Goal: Transaction & Acquisition: Purchase product/service

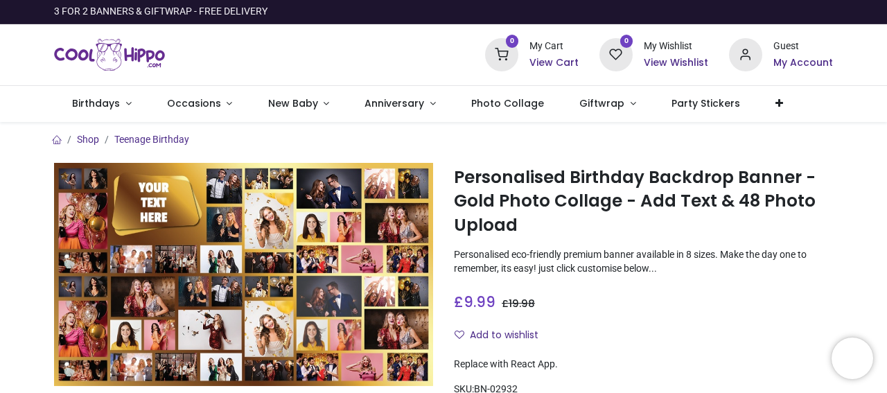
scroll to position [131, 0]
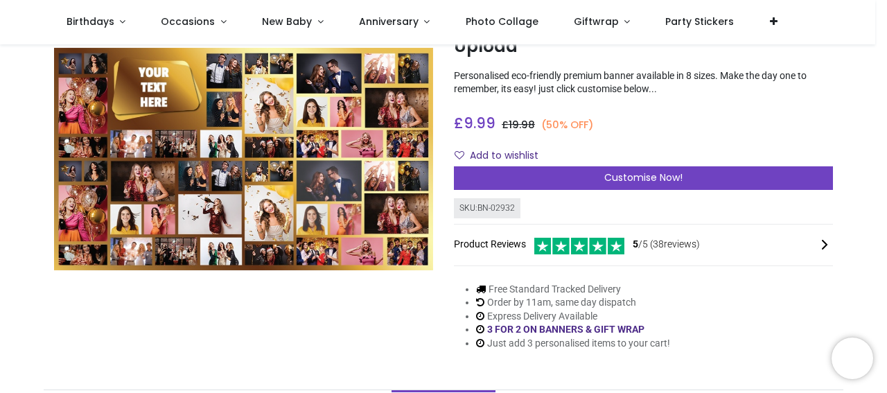
scroll to position [100, 0]
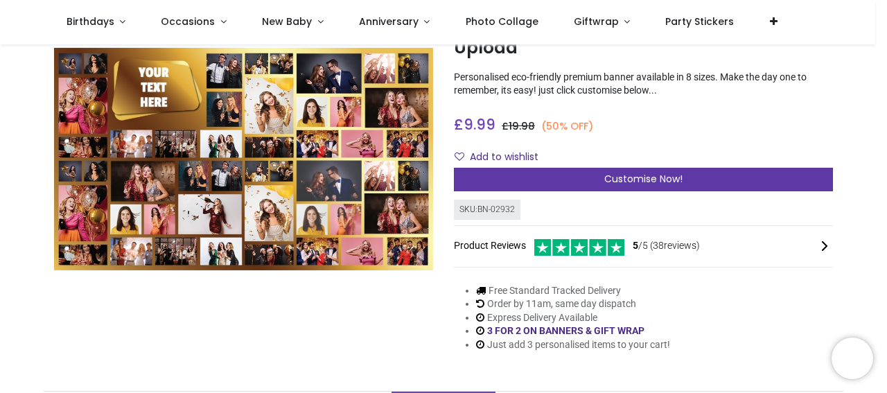
click at [615, 182] on span "Customise Now!" at bounding box center [643, 179] width 78 height 14
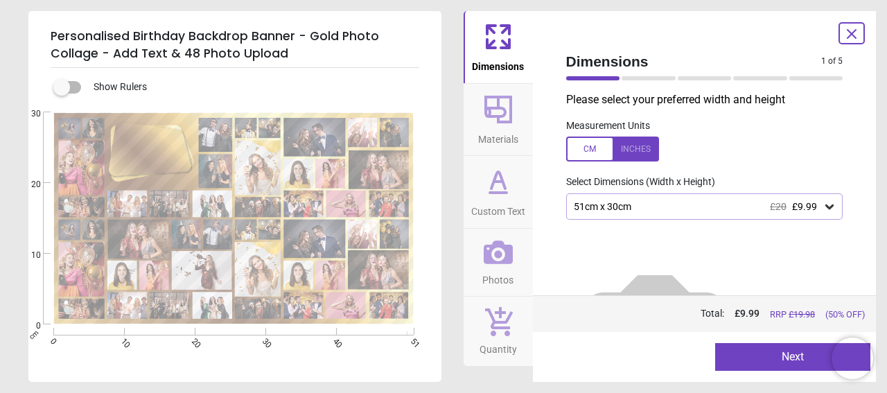
click at [824, 208] on icon at bounding box center [829, 207] width 14 height 14
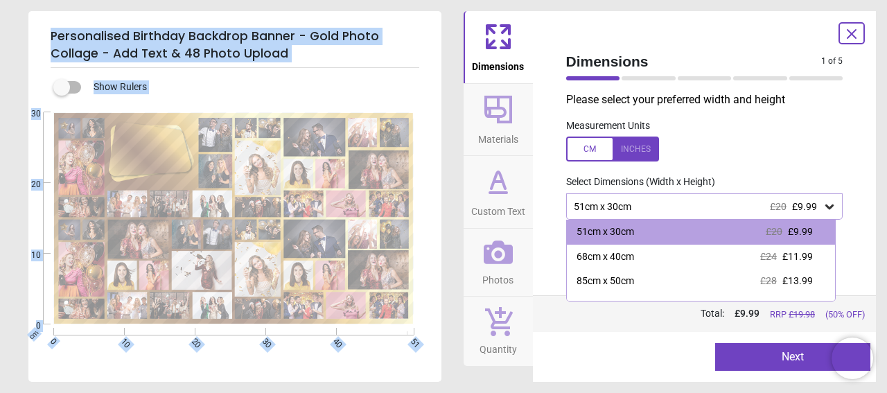
drag, startPoint x: 847, startPoint y: 184, endPoint x: 849, endPoint y: 213, distance: 29.1
click at [849, 213] on div "Please select your preferred width and height Measurement Units Select Dimensio…" at bounding box center [704, 193] width 299 height 203
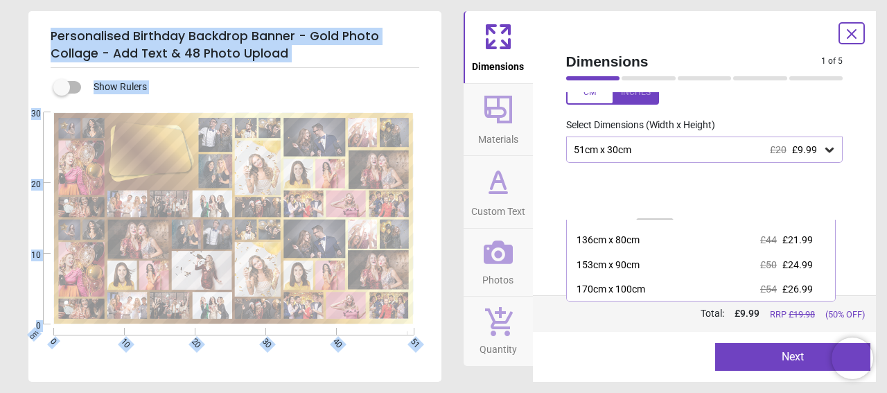
scroll to position [116, 0]
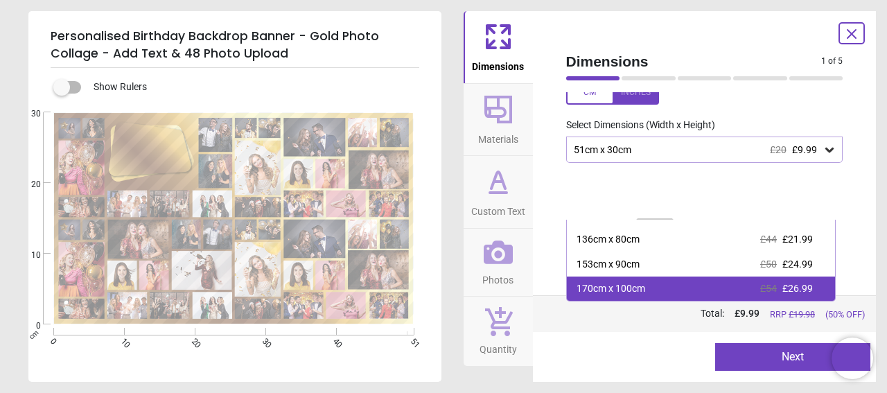
click at [698, 295] on div "170cm x 100cm £54 £26.99" at bounding box center [701, 288] width 269 height 25
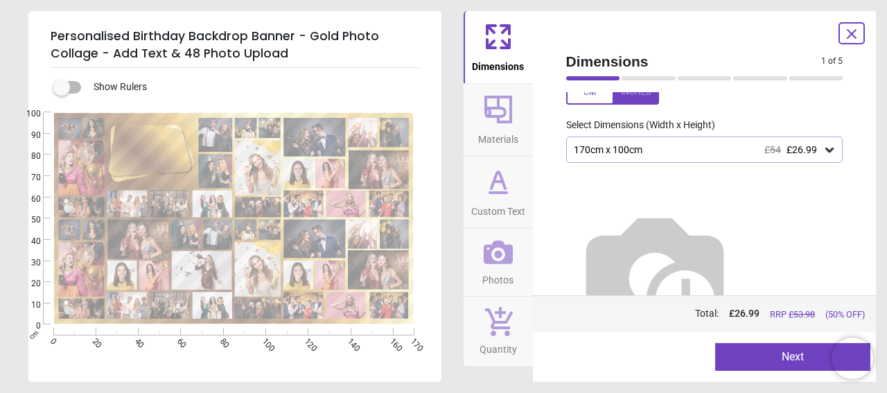
click at [748, 359] on button "Next" at bounding box center [792, 357] width 155 height 28
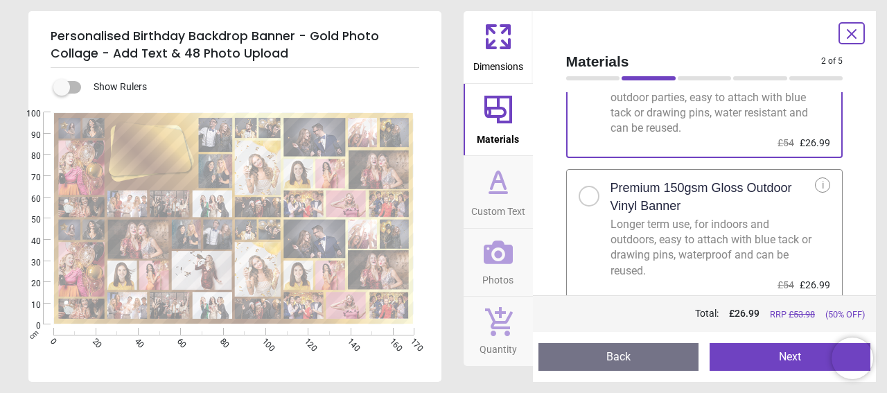
scroll to position [96, 0]
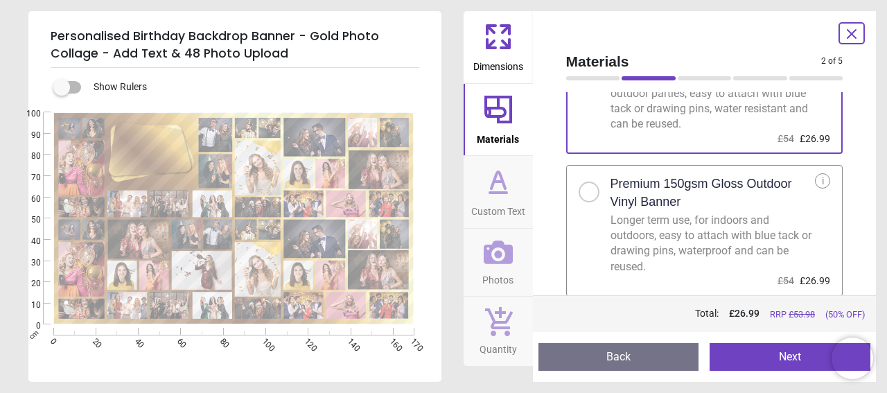
click at [750, 365] on button "Next" at bounding box center [790, 357] width 161 height 28
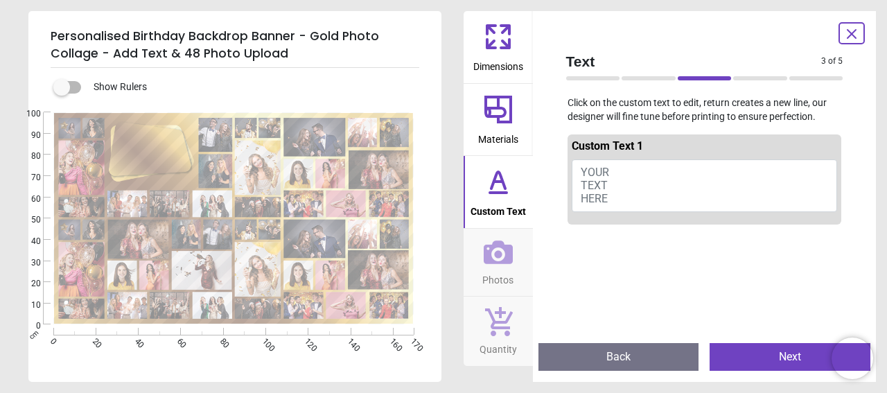
click at [609, 179] on button "YOUR TEXT HERE" at bounding box center [705, 185] width 266 height 53
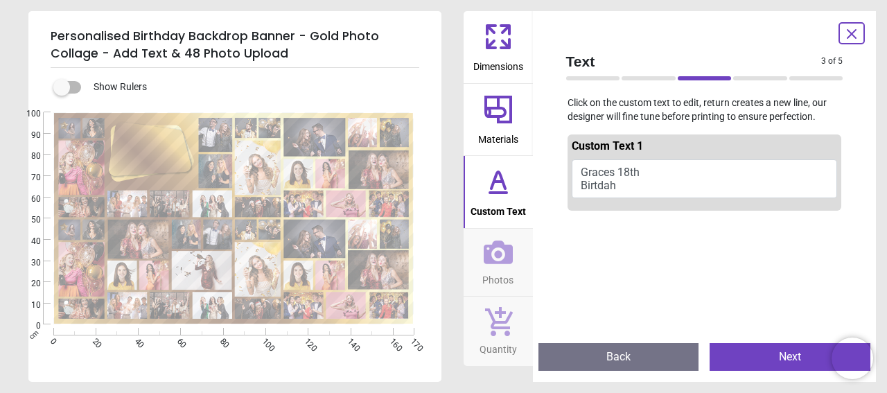
scroll to position [1, 0]
type textarea "**********"
click at [750, 346] on button "Next" at bounding box center [790, 357] width 161 height 28
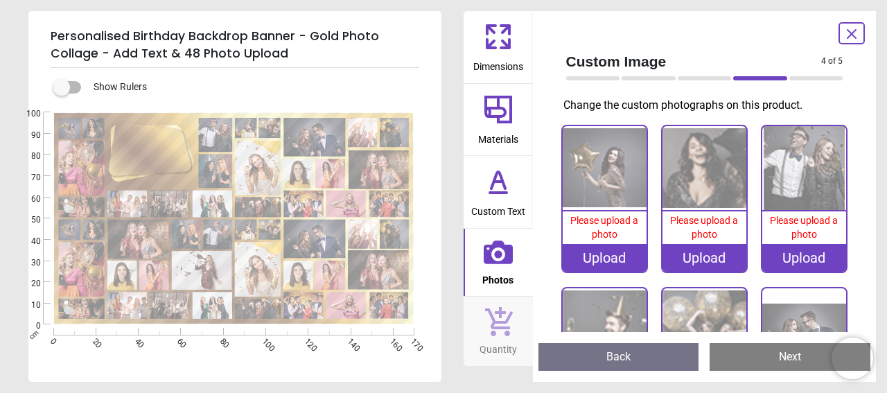
drag, startPoint x: 850, startPoint y: 128, endPoint x: 853, endPoint y: 252, distance: 124.1
drag, startPoint x: 853, startPoint y: 128, endPoint x: 852, endPoint y: 168, distance: 40.2
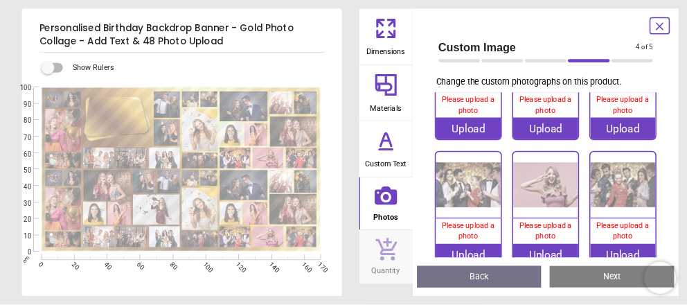
scroll to position [0, 0]
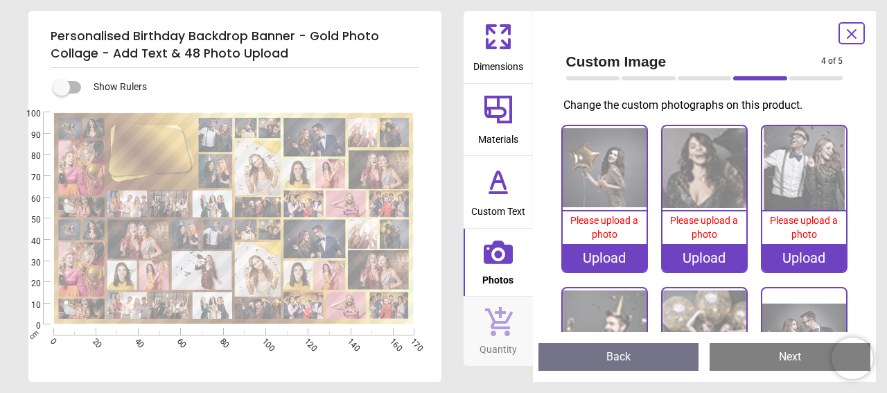
click at [585, 220] on span "Please upload a photo" at bounding box center [604, 227] width 68 height 25
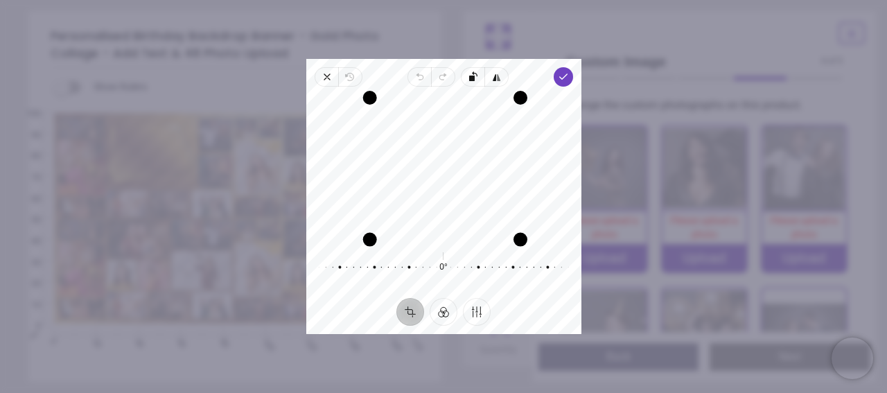
drag, startPoint x: 525, startPoint y: 240, endPoint x: 539, endPoint y: 236, distance: 15.1
click at [544, 236] on div "Recenter" at bounding box center [443, 167] width 253 height 139
drag, startPoint x: 519, startPoint y: 233, endPoint x: 597, endPoint y: 221, distance: 78.5
click at [597, 221] on div "× Trustpilot Product Reviews 5 /5 ( 38 reviews) AAO Excellent quality. Value fo…" at bounding box center [643, 230] width 379 height 100
drag, startPoint x: 516, startPoint y: 170, endPoint x: 886, endPoint y: 184, distance: 370.3
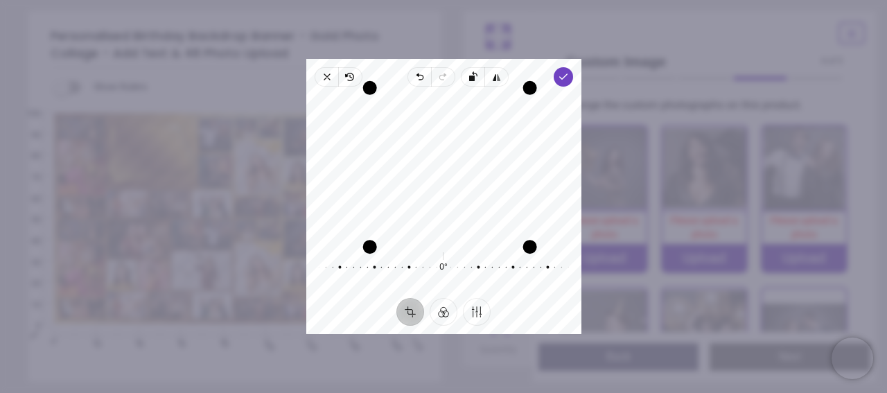
click at [833, 184] on div "× Trustpilot Product Reviews 5 /5 ( 38 reviews) AAO Excellent quality. Value fo…" at bounding box center [643, 230] width 379 height 100
drag, startPoint x: 373, startPoint y: 174, endPoint x: 268, endPoint y: 178, distance: 105.4
click at [342, 210] on div "Recenter" at bounding box center [443, 167] width 253 height 139
click at [445, 164] on icon "button" at bounding box center [443, 167] width 17 height 17
drag, startPoint x: 376, startPoint y: 105, endPoint x: 328, endPoint y: 132, distance: 54.9
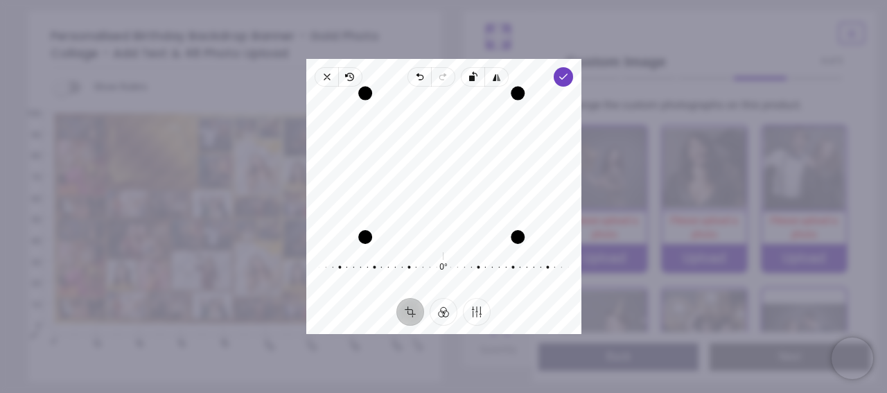
click at [315, 132] on div "Recenter" at bounding box center [443, 167] width 275 height 150
drag, startPoint x: 390, startPoint y: 148, endPoint x: 396, endPoint y: 155, distance: 8.9
click at [396, 155] on div "Recenter" at bounding box center [443, 167] width 253 height 139
click at [555, 73] on span "Done" at bounding box center [562, 76] width 19 height 19
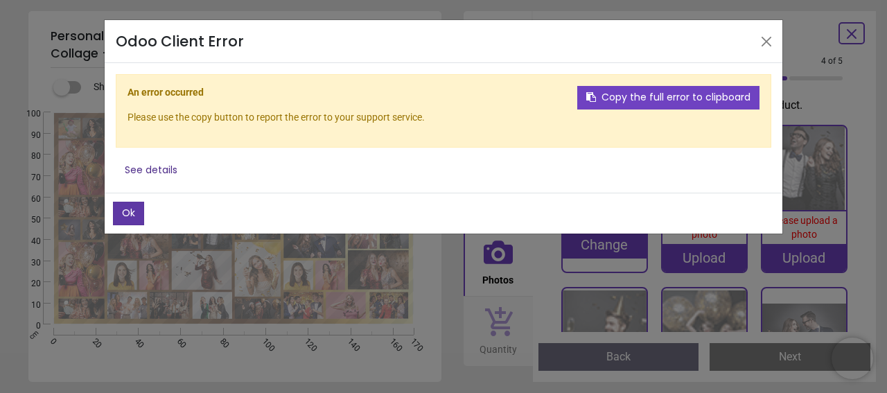
click at [124, 217] on button "Ok" at bounding box center [128, 214] width 31 height 24
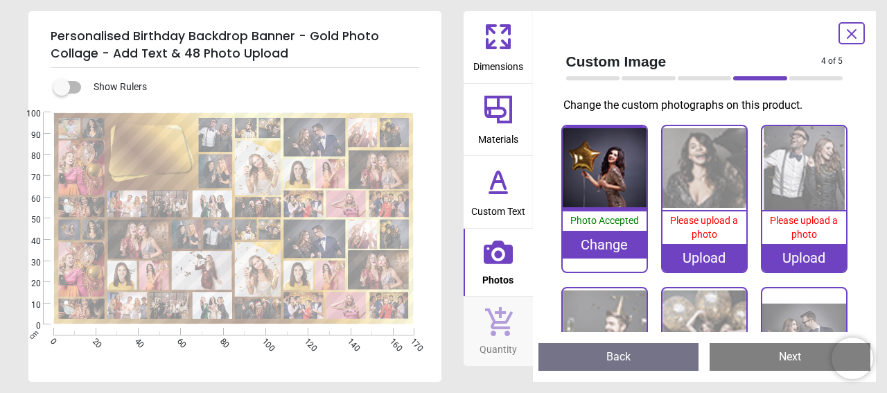
click at [716, 263] on div "Upload" at bounding box center [704, 258] width 84 height 28
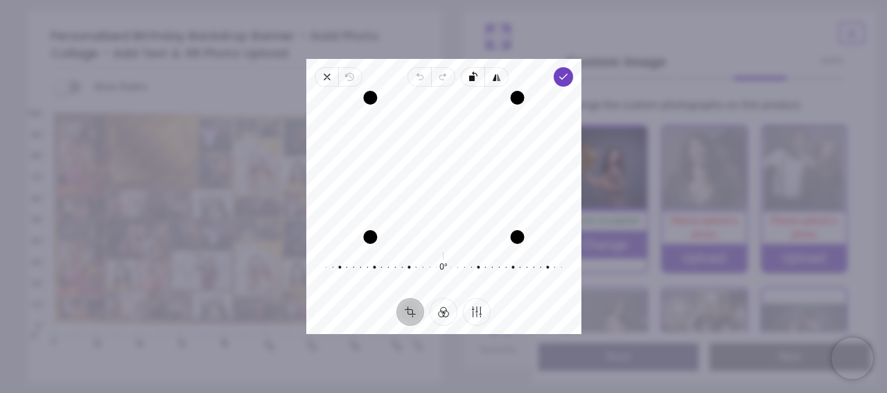
click at [452, 229] on div "Recenter" at bounding box center [443, 167] width 253 height 139
click at [570, 76] on span "Done" at bounding box center [562, 76] width 19 height 19
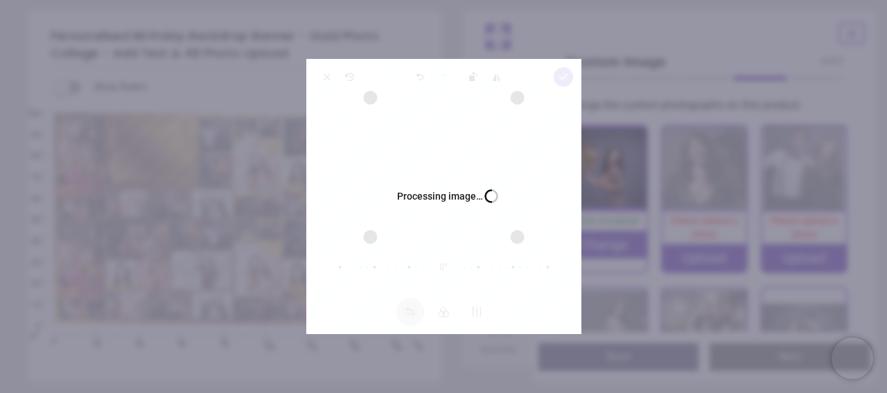
click at [642, 115] on div "Custom Image 4 of 5 4 of 6 Change the custom photographs on this product. 100% …" at bounding box center [705, 196] width 344 height 371
click at [646, 142] on img at bounding box center [605, 168] width 84 height 84
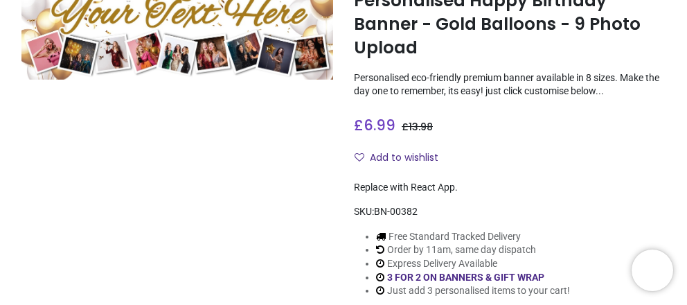
scroll to position [114, 0]
